Goal: Information Seeking & Learning: Learn about a topic

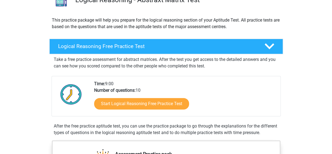
scroll to position [55, 0]
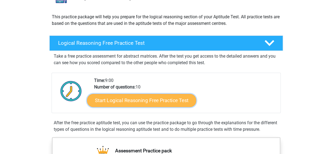
click at [137, 97] on link "Start Logical Reasoning Free Practice Test" at bounding box center [141, 99] width 109 height 13
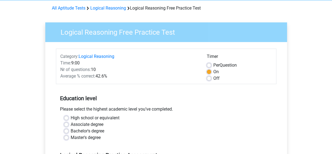
scroll to position [55, 0]
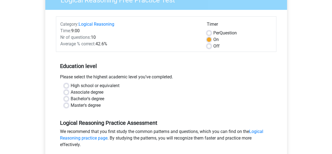
click at [71, 105] on label "Master's degree" at bounding box center [86, 105] width 30 height 7
click at [67, 105] on input "Master's degree" at bounding box center [66, 104] width 4 height 5
radio input "true"
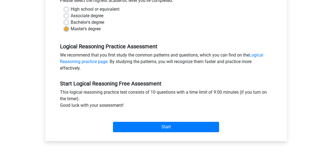
scroll to position [136, 0]
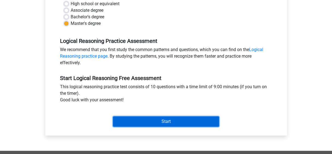
click at [156, 120] on input "Start" at bounding box center [166, 121] width 106 height 10
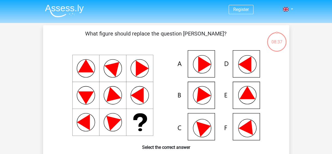
click at [251, 130] on icon at bounding box center [248, 125] width 20 height 18
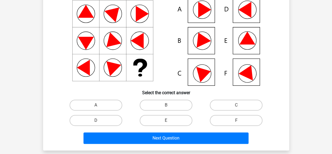
click at [236, 122] on input "F" at bounding box center [238, 122] width 4 height 4
radio input "true"
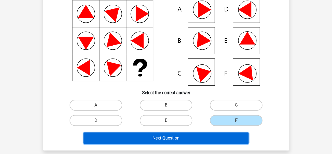
click at [179, 136] on button "Next Question" at bounding box center [165, 137] width 165 height 11
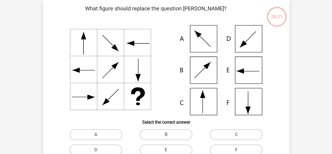
scroll to position [25, 0]
click at [249, 103] on icon at bounding box center [166, 70] width 220 height 90
click at [231, 150] on label "F" at bounding box center [236, 149] width 53 height 11
click at [236, 150] on input "F" at bounding box center [238, 152] width 4 height 4
radio input "true"
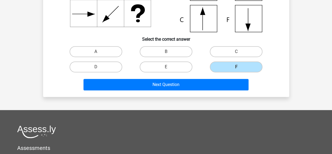
scroll to position [161, 0]
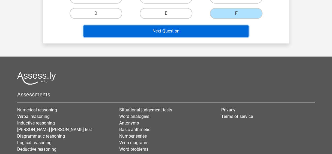
click at [177, 31] on button "Next Question" at bounding box center [165, 30] width 165 height 11
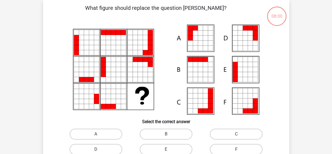
scroll to position [25, 0]
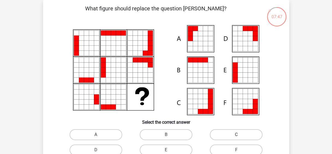
click at [226, 133] on label "C" at bounding box center [236, 134] width 53 height 11
click at [236, 134] on input "C" at bounding box center [238, 136] width 4 height 4
radio input "true"
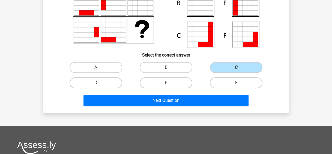
scroll to position [134, 0]
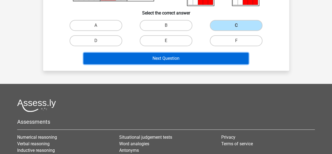
click at [189, 61] on button "Next Question" at bounding box center [165, 58] width 165 height 11
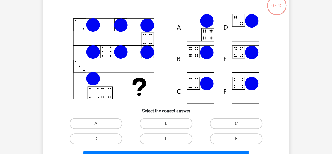
scroll to position [25, 0]
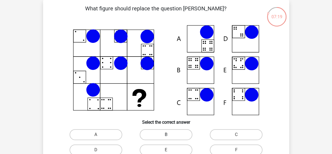
click at [161, 133] on label "B" at bounding box center [166, 134] width 53 height 11
click at [166, 134] on input "B" at bounding box center [168, 136] width 4 height 4
radio input "true"
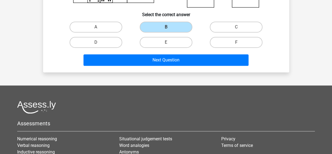
scroll to position [134, 0]
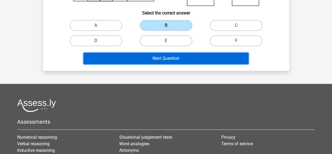
click at [179, 58] on button "Next Question" at bounding box center [165, 58] width 165 height 11
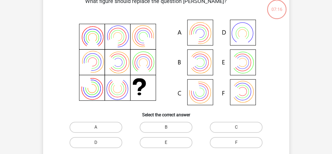
scroll to position [25, 0]
